Goal: Task Accomplishment & Management: Complete application form

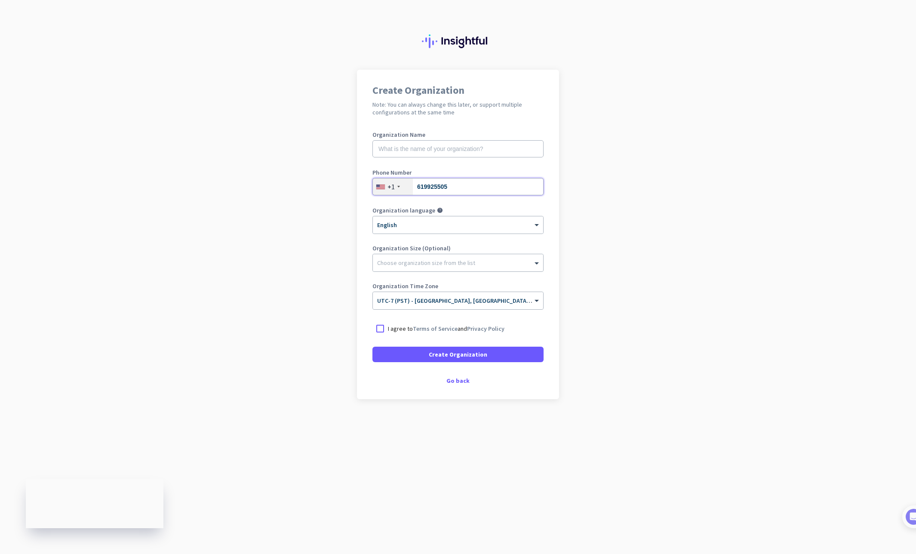
type input "6199255058"
click at [460, 330] on p "I agree to Terms of Service and Privacy Policy" at bounding box center [446, 328] width 117 height 9
click at [0, 0] on input "I agree to Terms of Service and Privacy Policy" at bounding box center [0, 0] width 0 height 0
drag, startPoint x: 465, startPoint y: 353, endPoint x: 468, endPoint y: 382, distance: 29.0
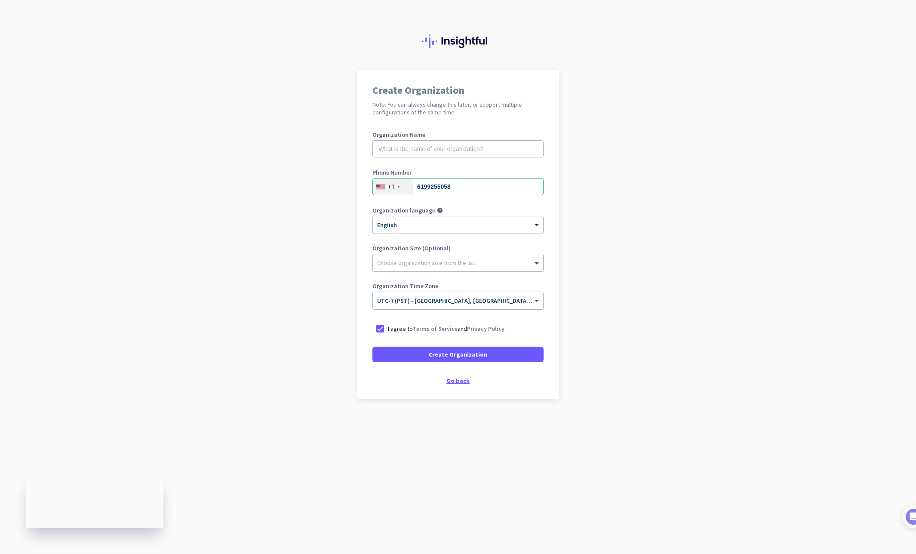
click at [465, 353] on span "Create Organization" at bounding box center [458, 354] width 58 height 9
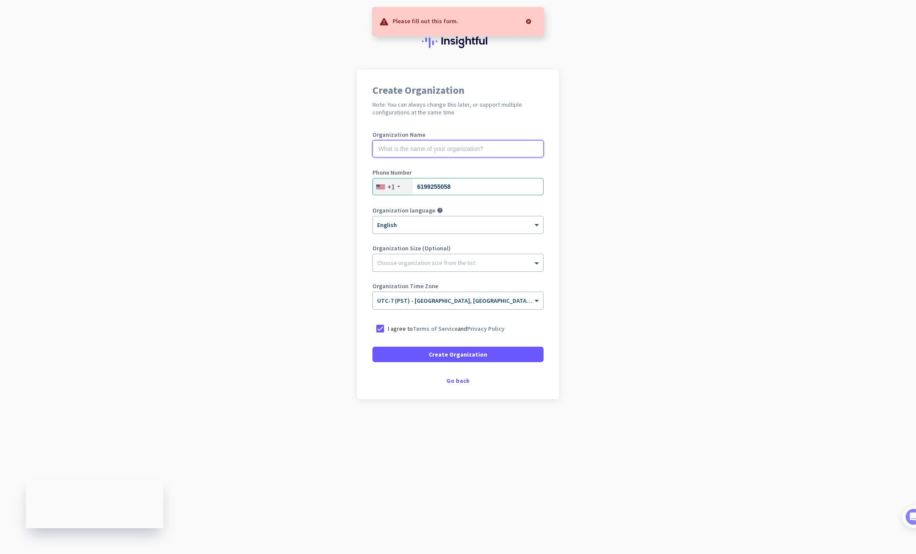
drag, startPoint x: 445, startPoint y: 150, endPoint x: 459, endPoint y: 186, distance: 38.8
type input "Mercor"
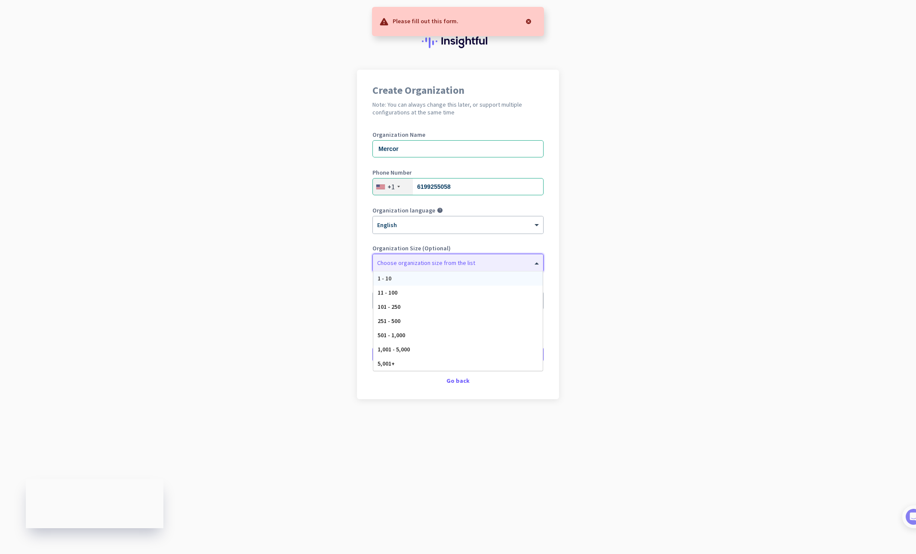
drag, startPoint x: 415, startPoint y: 257, endPoint x: 410, endPoint y: 292, distance: 35.2
click at [415, 257] on div at bounding box center [458, 260] width 170 height 9
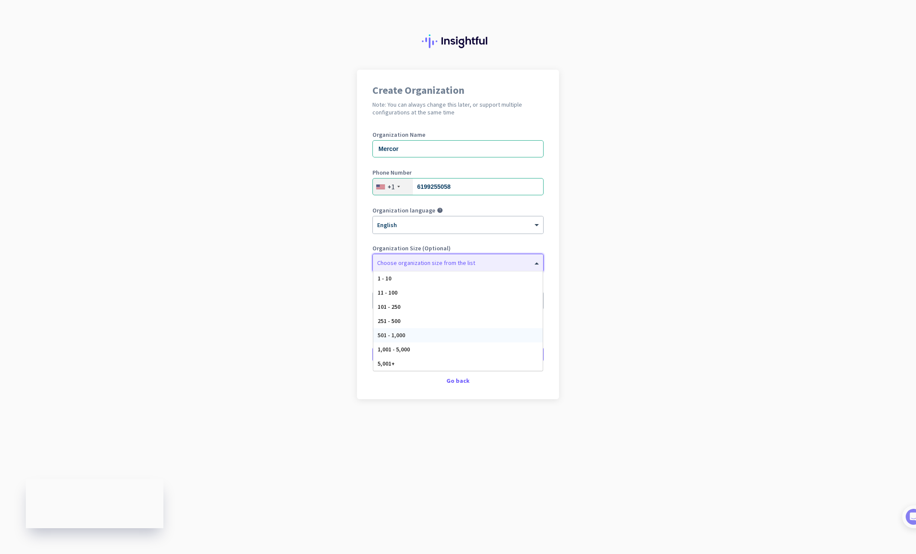
click at [386, 332] on span "501 - 1,000" at bounding box center [392, 335] width 28 height 8
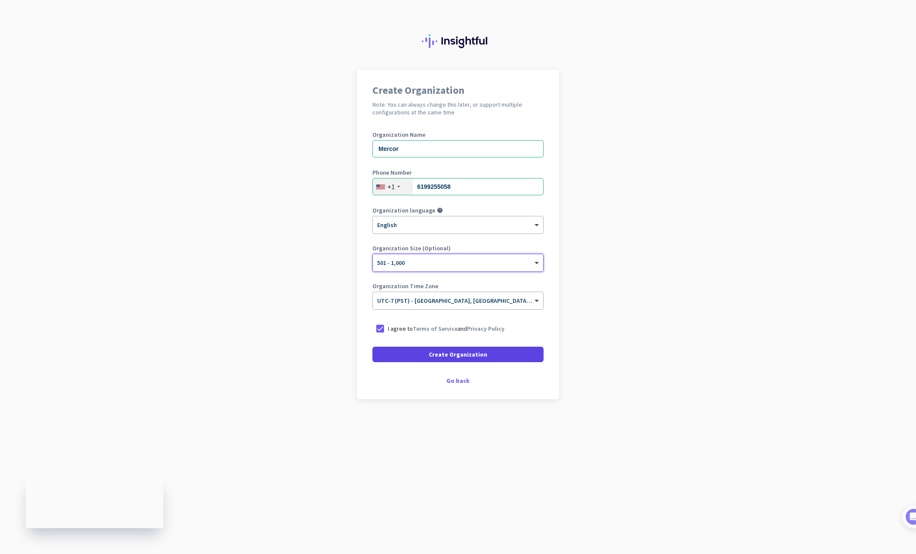
click at [461, 356] on span "Create Organization" at bounding box center [458, 354] width 58 height 9
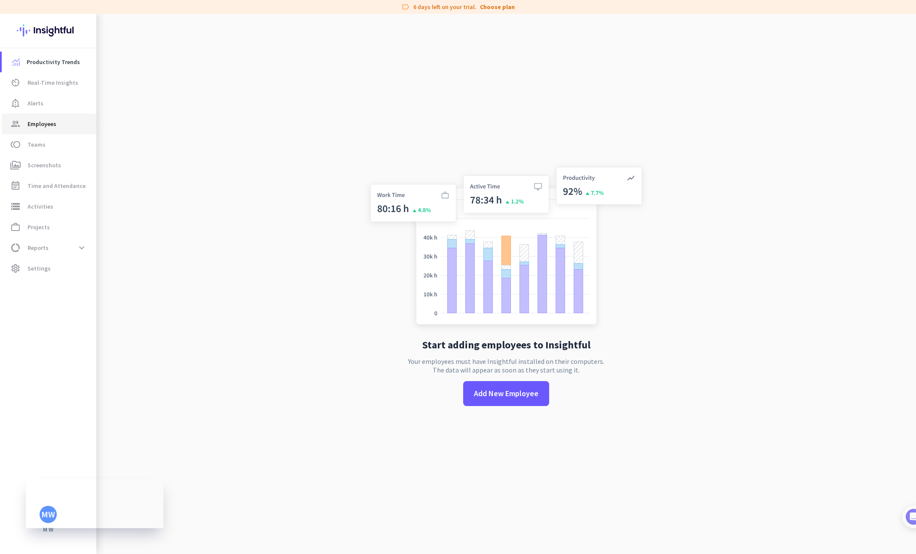
click at [54, 125] on span "Employees" at bounding box center [42, 124] width 29 height 10
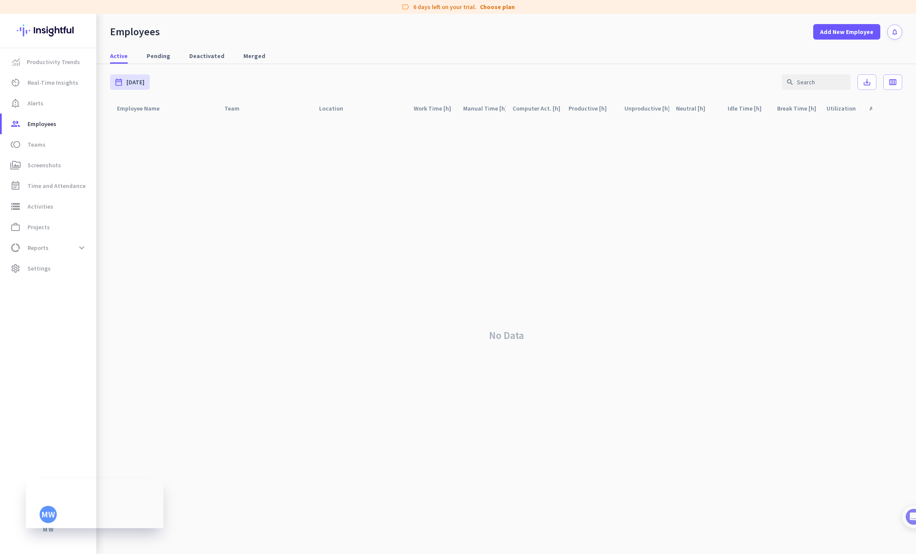
click at [69, 34] on img at bounding box center [48, 31] width 63 height 34
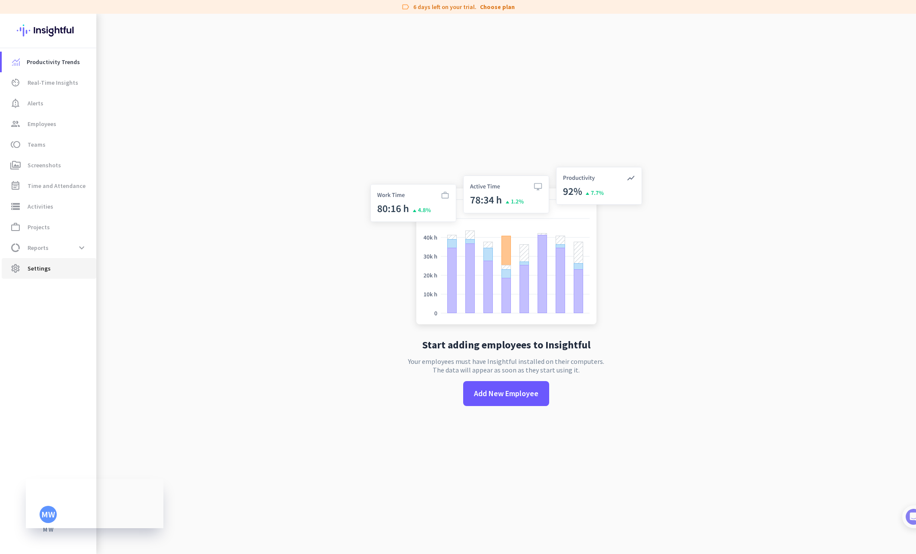
click at [33, 264] on span "Settings" at bounding box center [39, 268] width 23 height 10
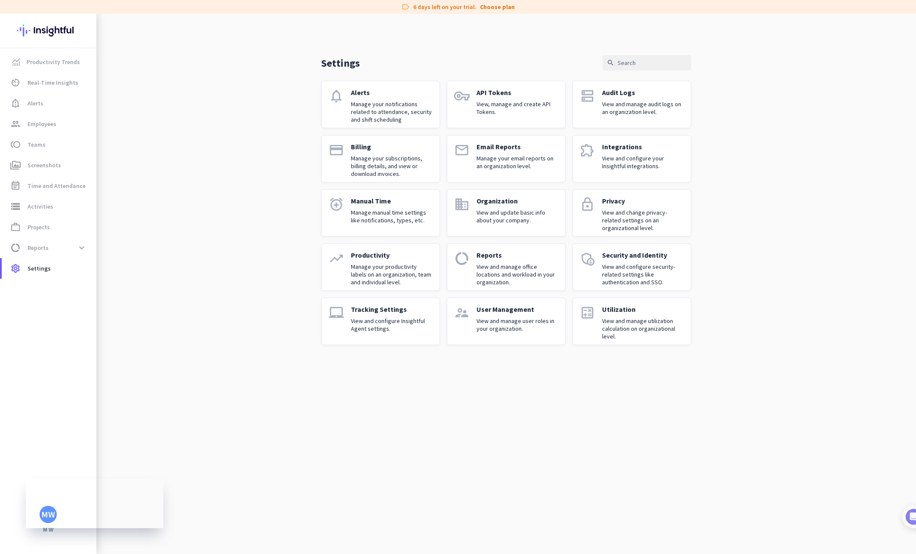
click at [49, 32] on img at bounding box center [48, 31] width 63 height 34
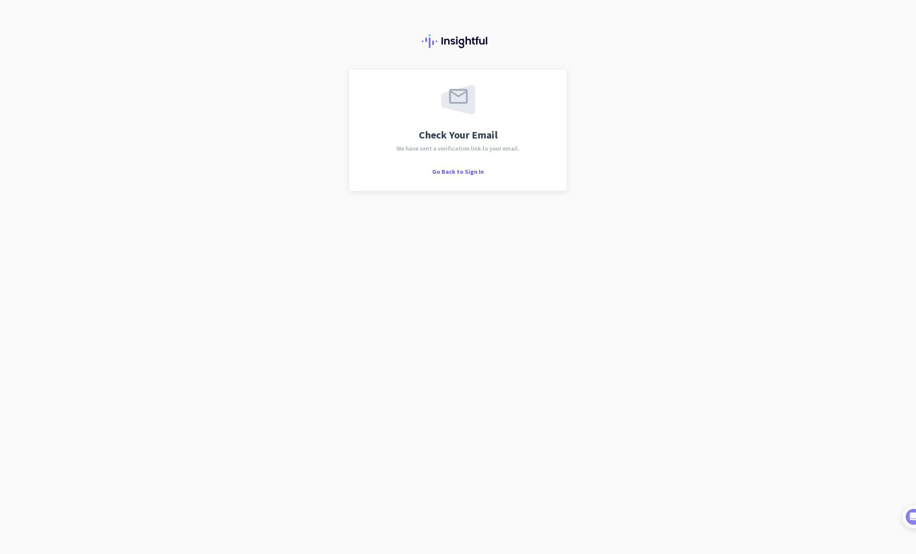
click at [464, 166] on div "Check Your Email We have sent a verification link to your email. Go Back to Sig…" at bounding box center [458, 130] width 187 height 90
click at [468, 166] on div "Check Your Email We have sent a verification link to your email. Go Back to Sig…" at bounding box center [458, 130] width 187 height 90
click at [461, 171] on span "Go Back to Sign In" at bounding box center [458, 172] width 52 height 8
click at [470, 171] on span "Go Back to Sign In" at bounding box center [458, 172] width 52 height 8
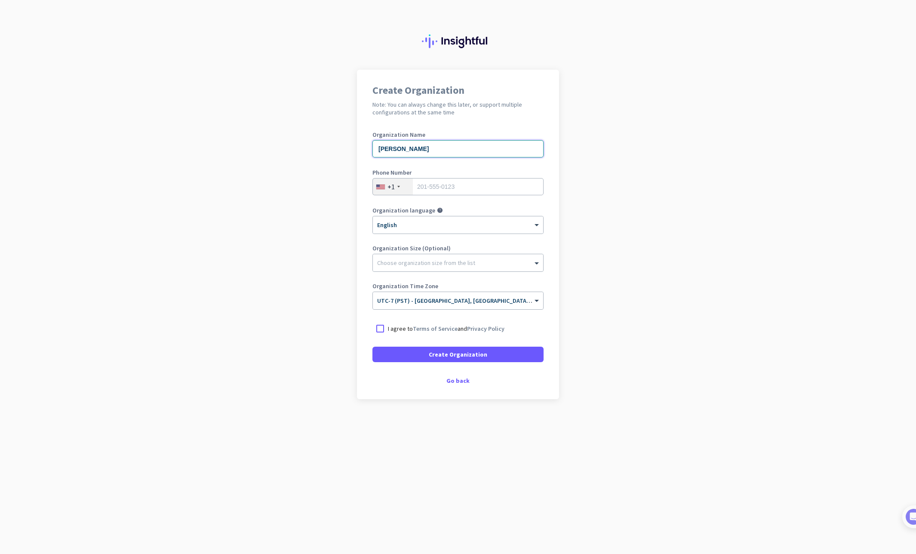
type input "[PERSON_NAME]"
type input "[PERSON_NAME] Photography"
click at [442, 187] on input "619925058" at bounding box center [457, 186] width 171 height 17
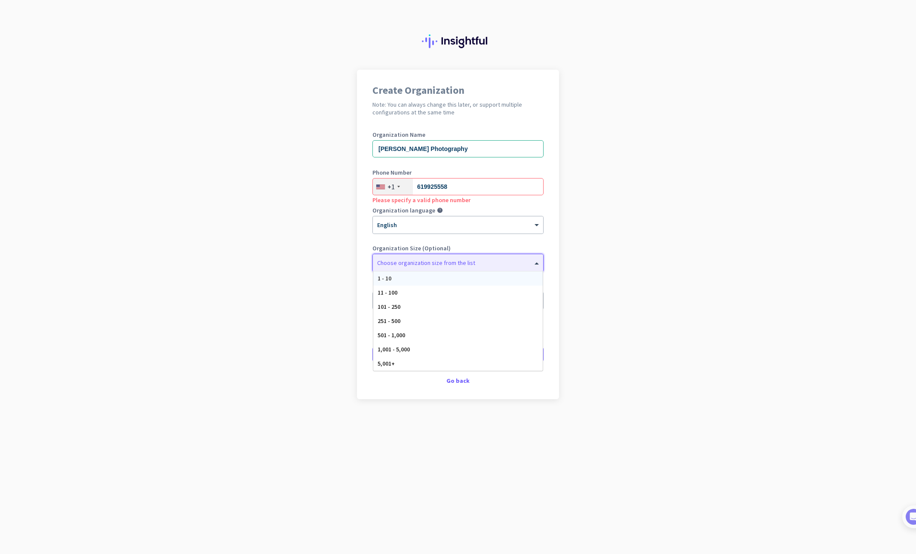
click at [472, 263] on div at bounding box center [458, 260] width 170 height 9
click at [461, 279] on div "1 - 10" at bounding box center [457, 278] width 169 height 14
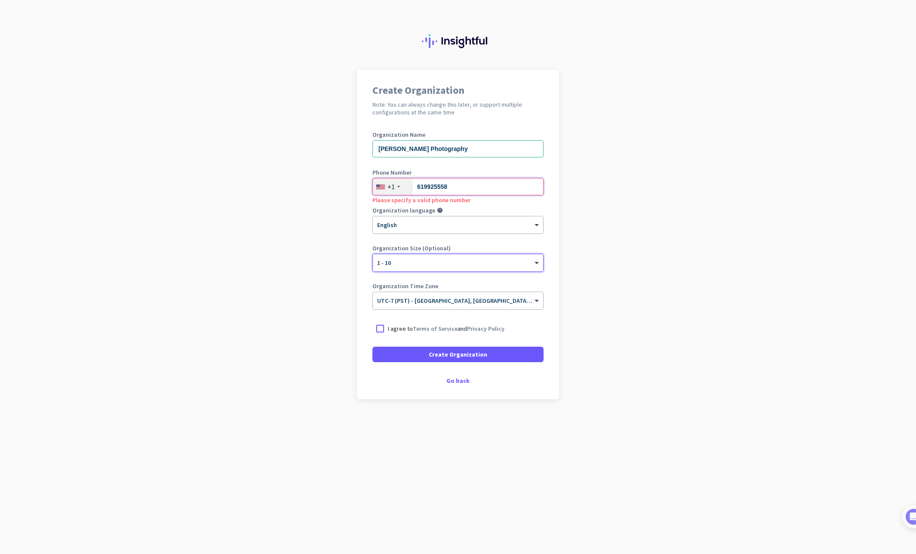
click at [462, 188] on input "619925558" at bounding box center [457, 186] width 171 height 17
type input "6199255058"
click at [614, 225] on app-onboarding-organization "Create Organization Note: You can always change this later, or support multiple…" at bounding box center [458, 256] width 916 height 372
drag, startPoint x: 384, startPoint y: 329, endPoint x: 388, endPoint y: 333, distance: 6.4
click at [384, 329] on div at bounding box center [379, 328] width 15 height 15
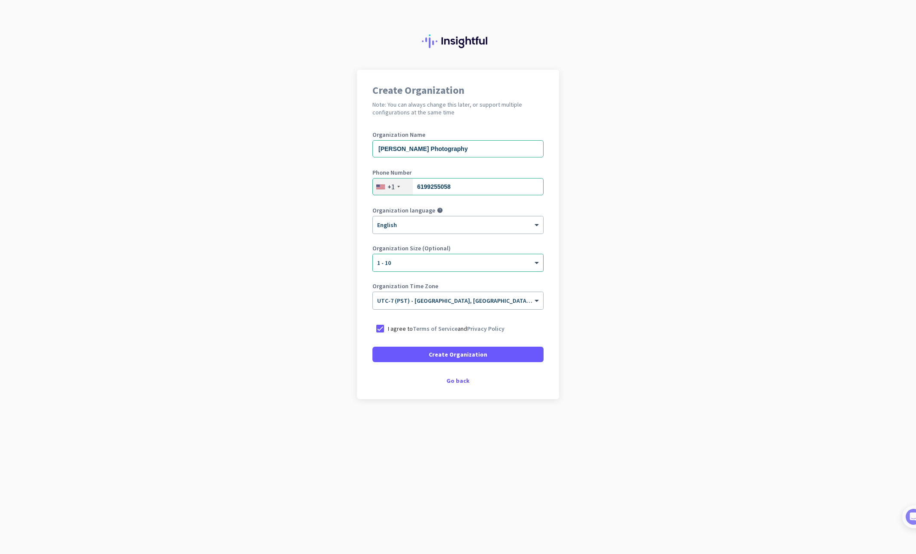
click at [465, 355] on span "Create Organization" at bounding box center [458, 354] width 58 height 9
